Goal: Find specific page/section: Find specific page/section

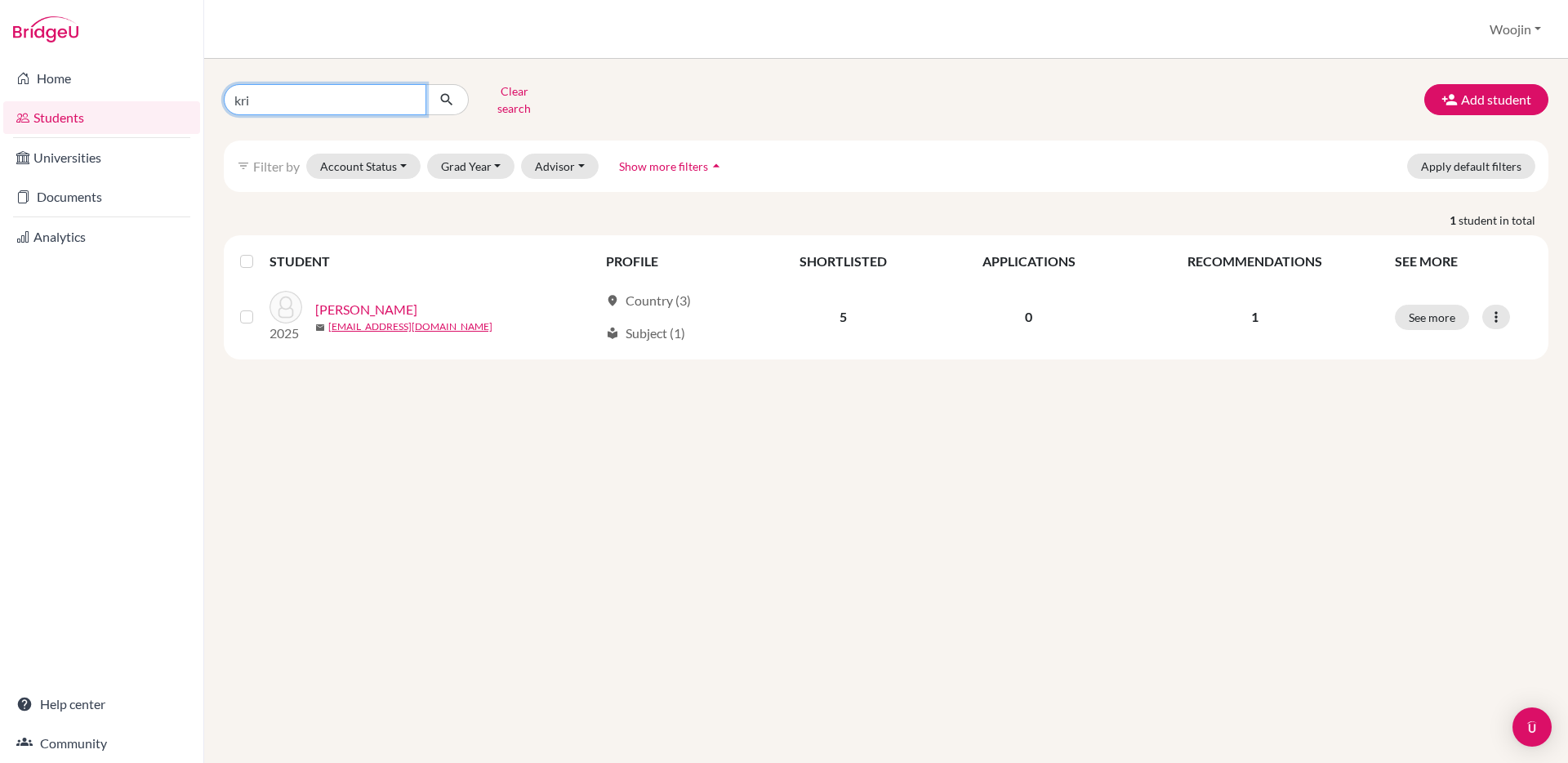
click at [361, 100] on input "kri" at bounding box center [325, 100] width 202 height 31
type input "baray"
click at [440, 100] on icon "submit" at bounding box center [447, 100] width 16 height 16
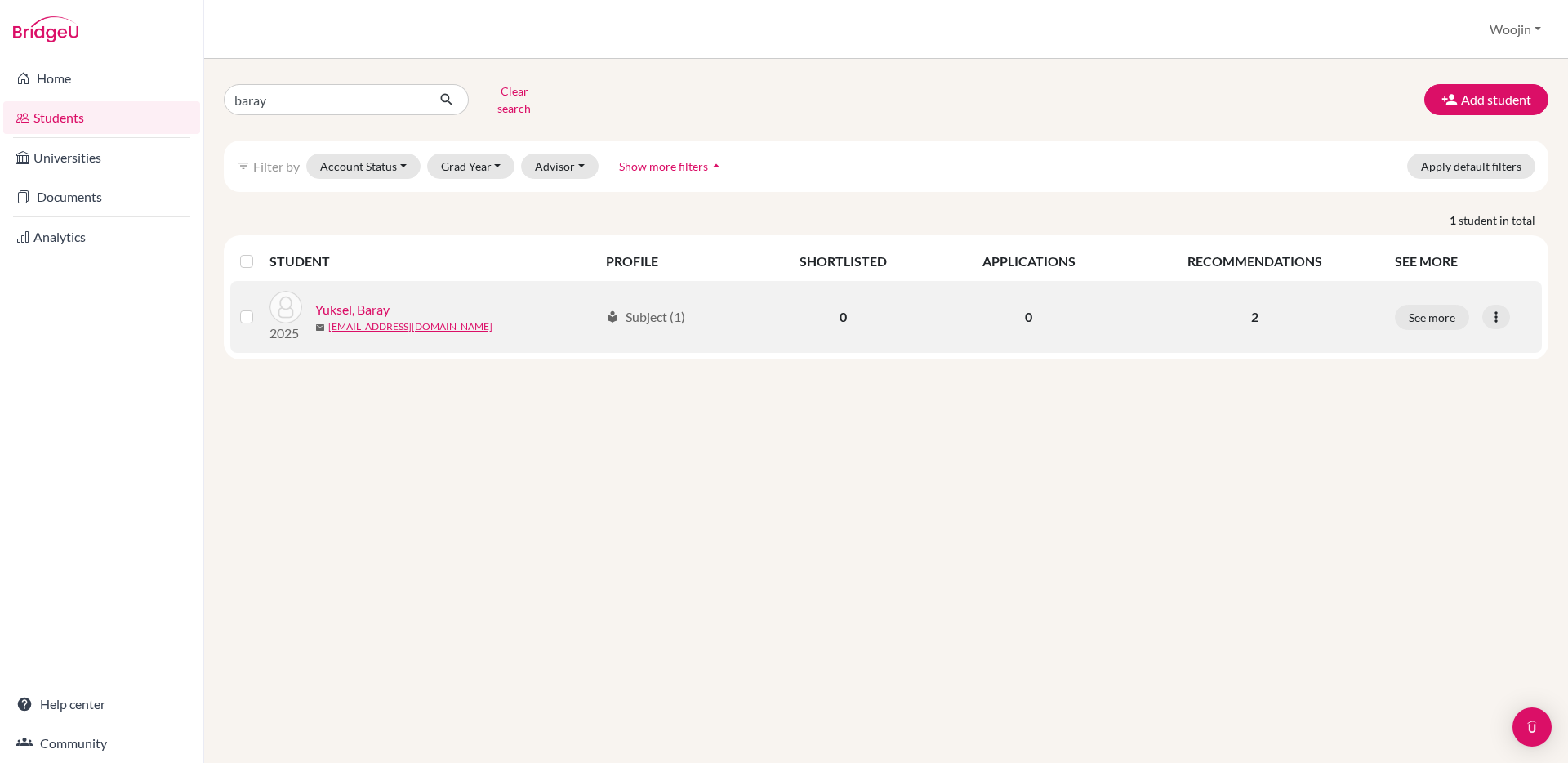
click at [380, 300] on link "Yuksel, Baray" at bounding box center [352, 309] width 74 height 20
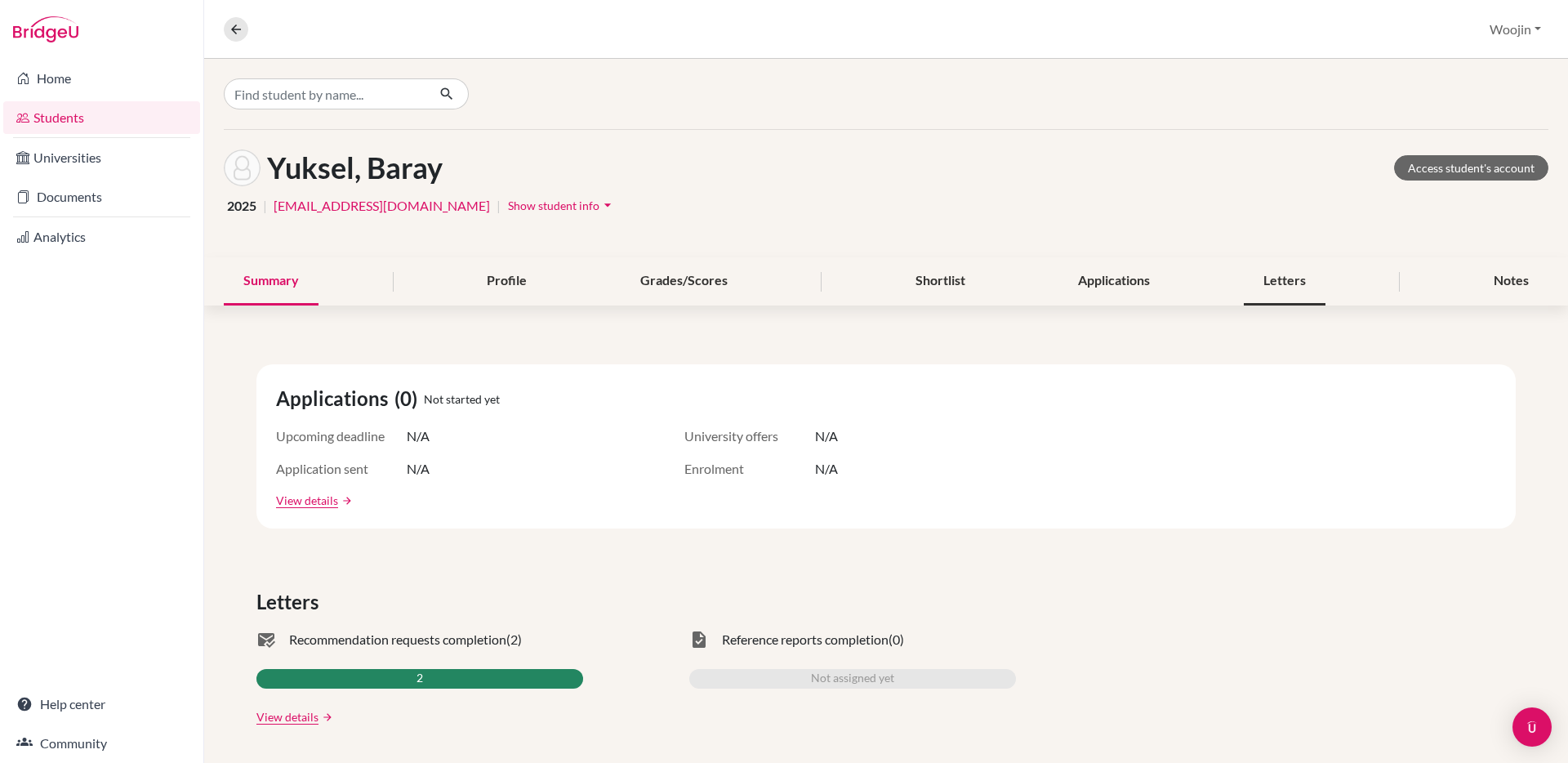
click at [1252, 286] on div "Letters" at bounding box center [1284, 281] width 81 height 49
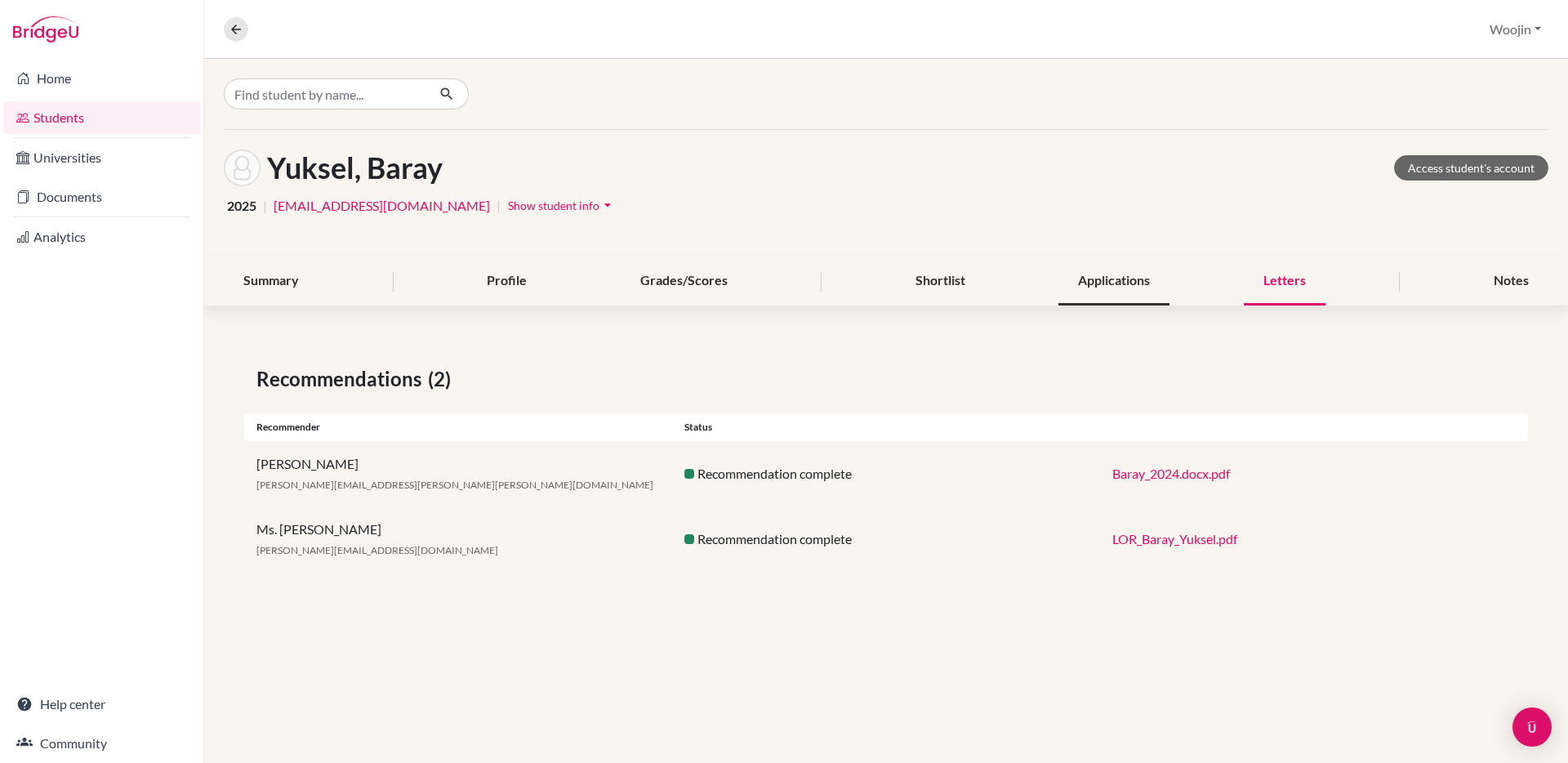
click at [1133, 291] on div "Applications" at bounding box center [1114, 281] width 111 height 49
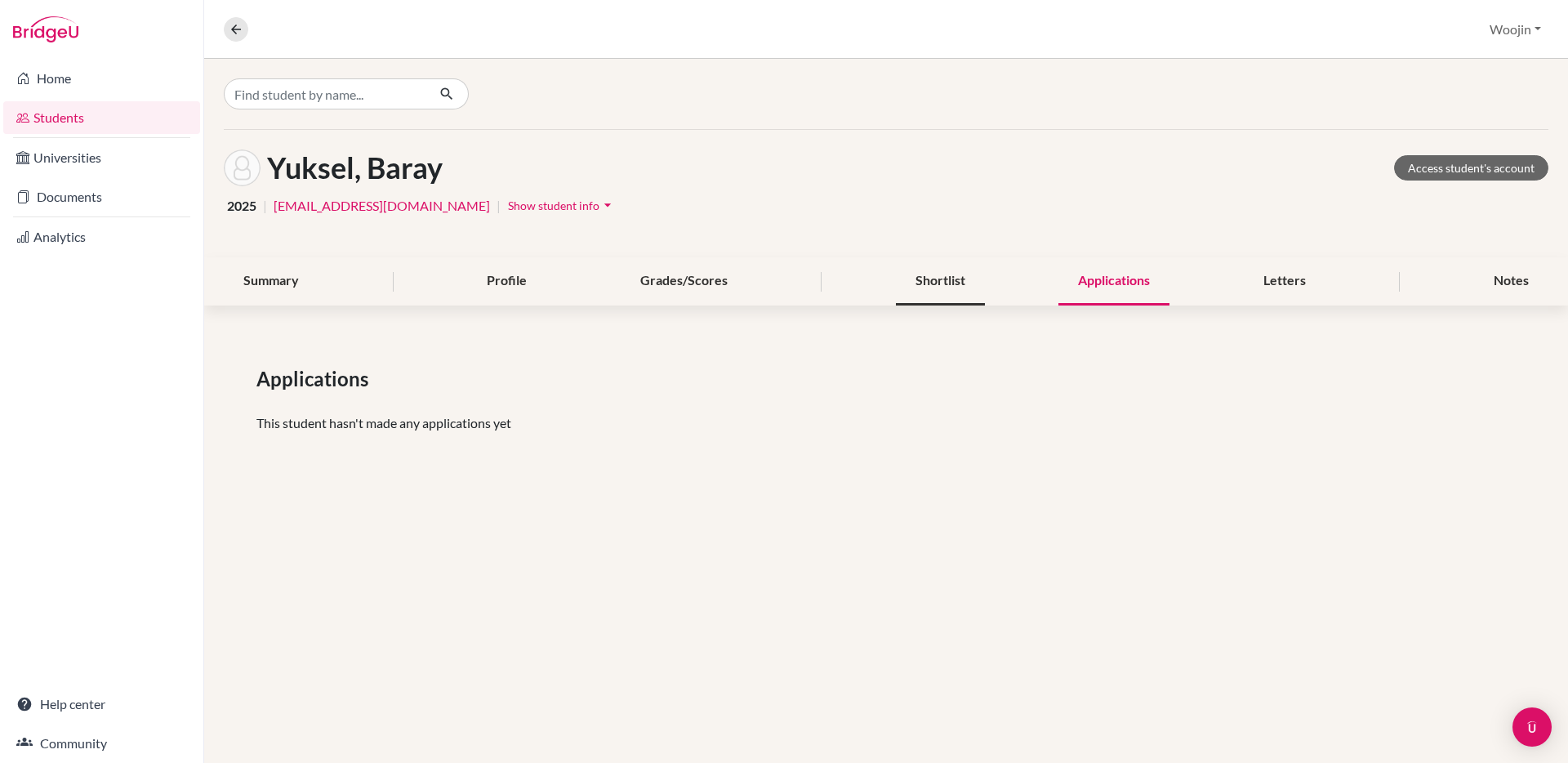
click at [968, 280] on div "Shortlist" at bounding box center [941, 281] width 89 height 49
click at [1424, 161] on link "Access student's account" at bounding box center [1472, 168] width 155 height 26
